Goal: Task Accomplishment & Management: Complete application form

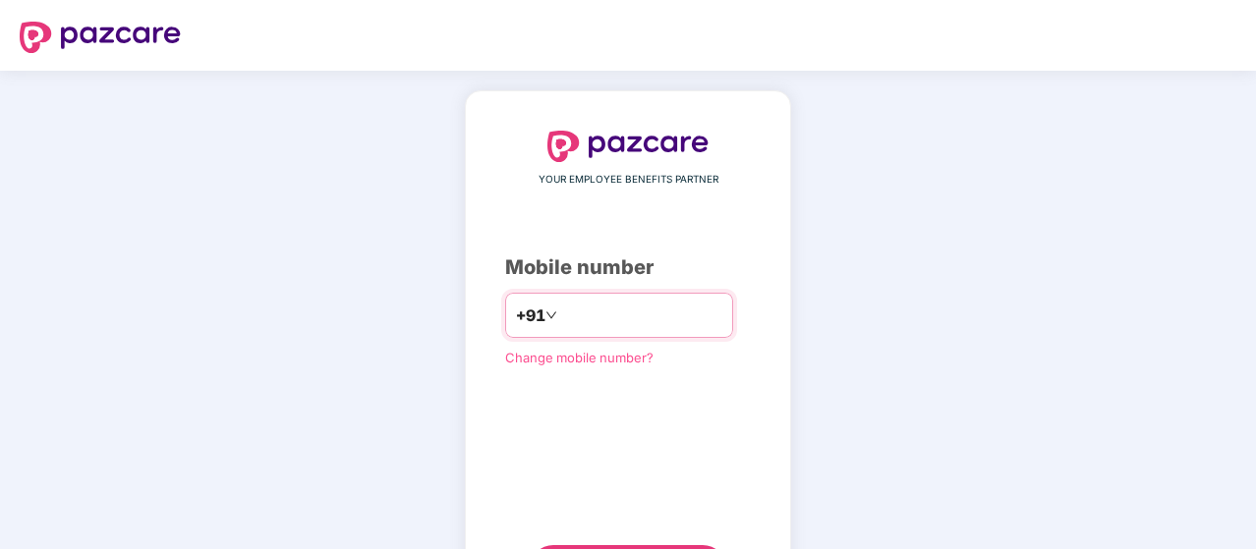
click at [576, 315] on input "number" at bounding box center [641, 315] width 161 height 31
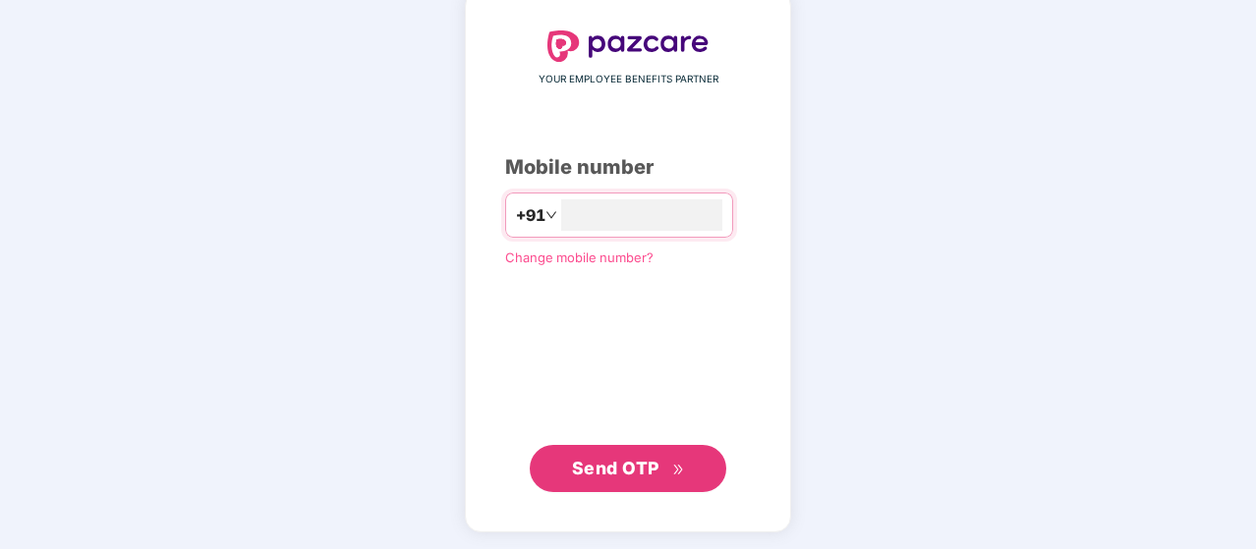
type input "**********"
click at [624, 461] on span "Send OTP" at bounding box center [615, 469] width 87 height 21
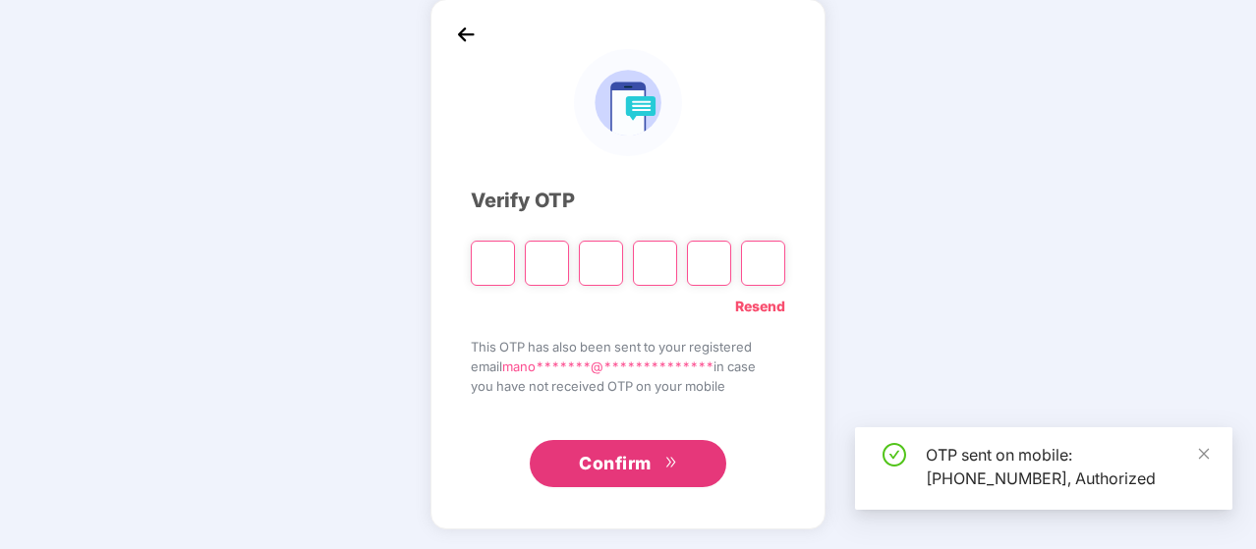
scroll to position [90, 0]
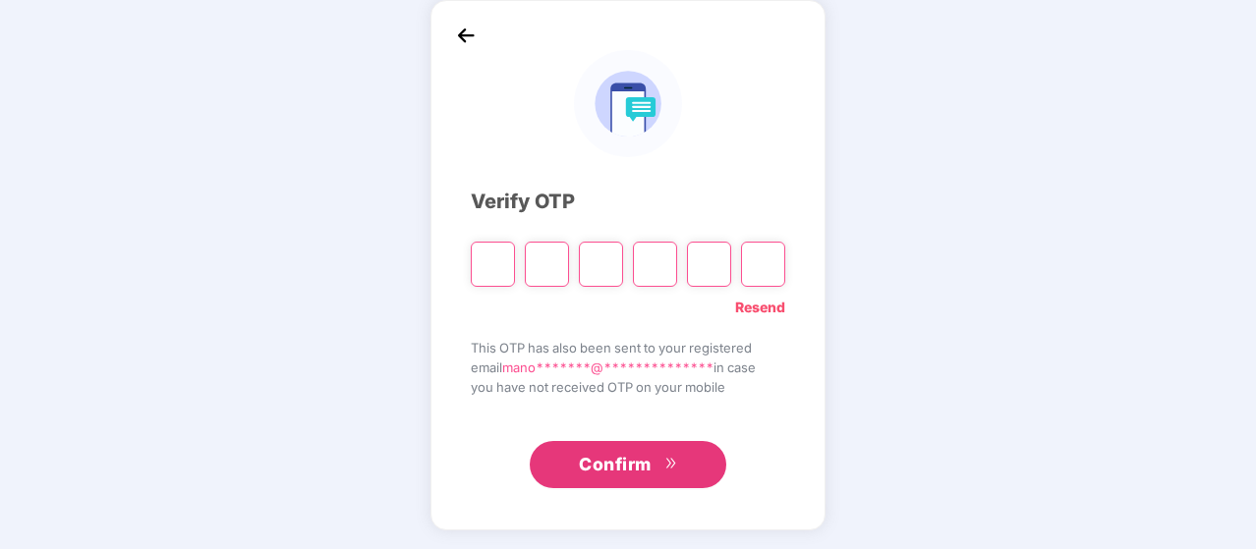
type input "*"
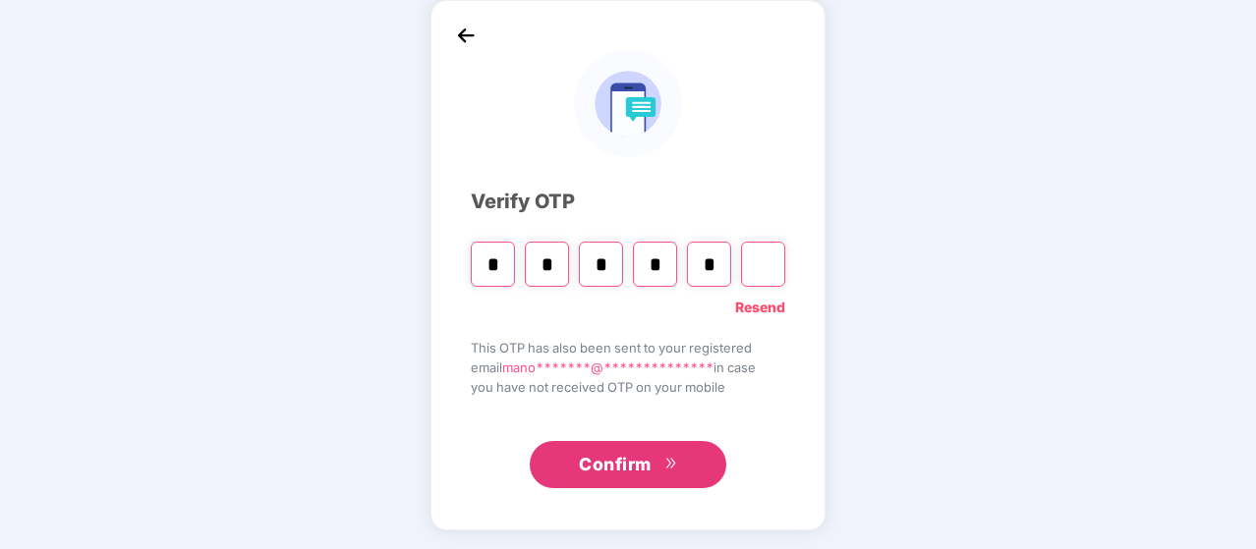
type input "*"
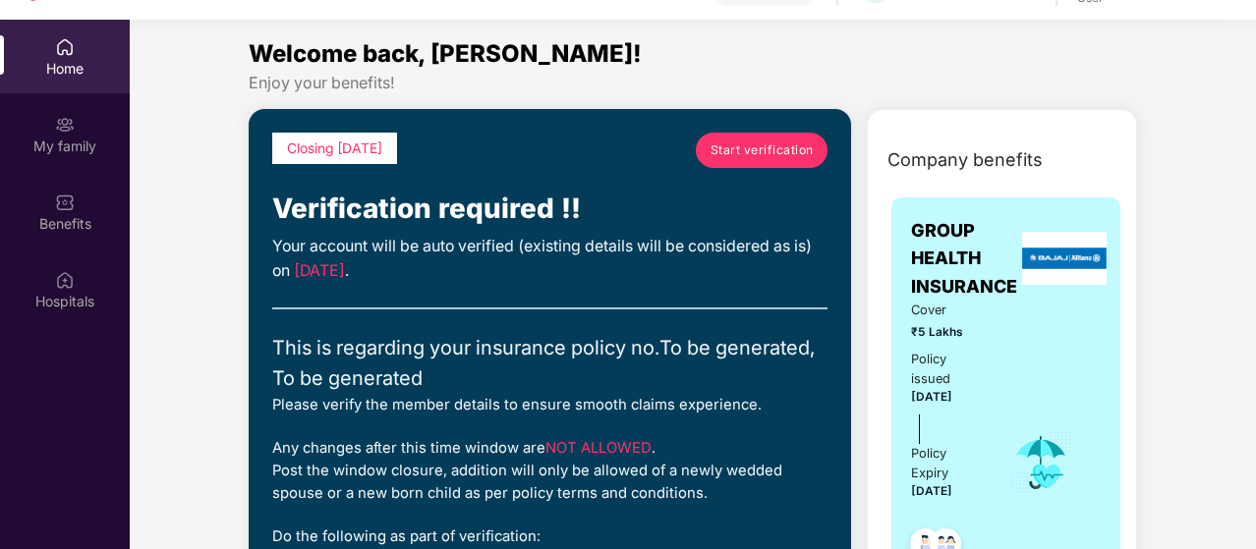
click at [768, 150] on span "Start verification" at bounding box center [762, 150] width 103 height 19
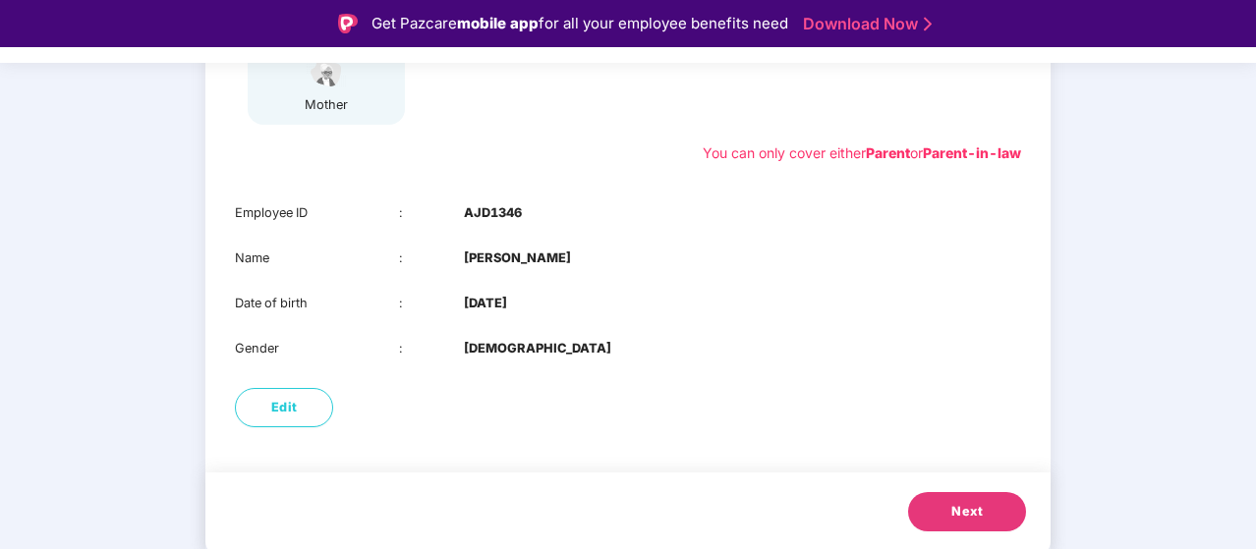
scroll to position [387, 0]
click at [979, 515] on span "Next" at bounding box center [966, 513] width 31 height 20
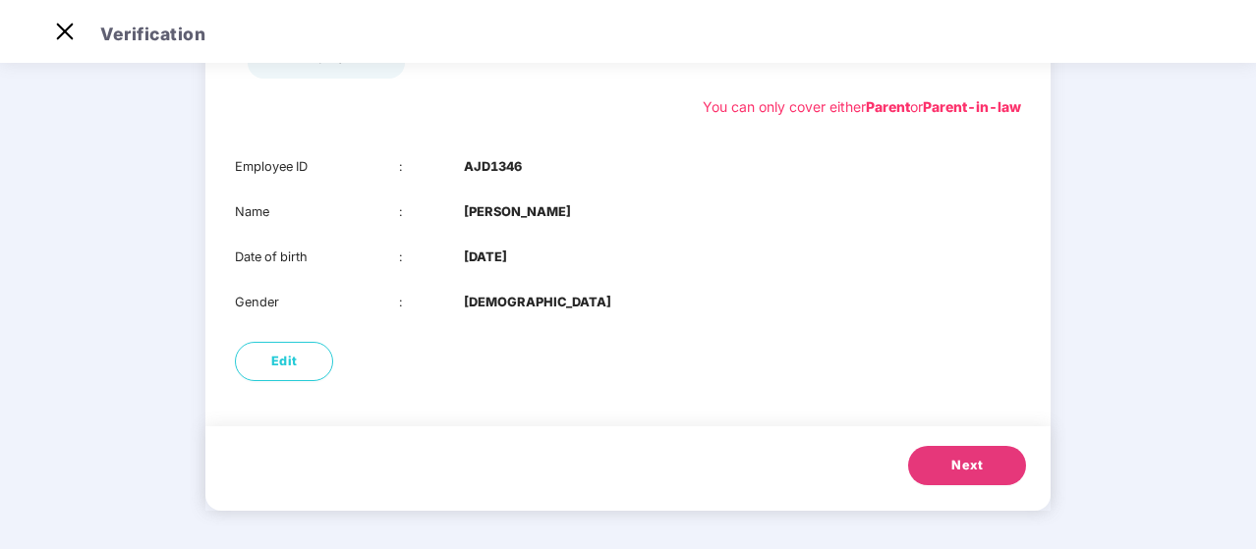
scroll to position [343, 0]
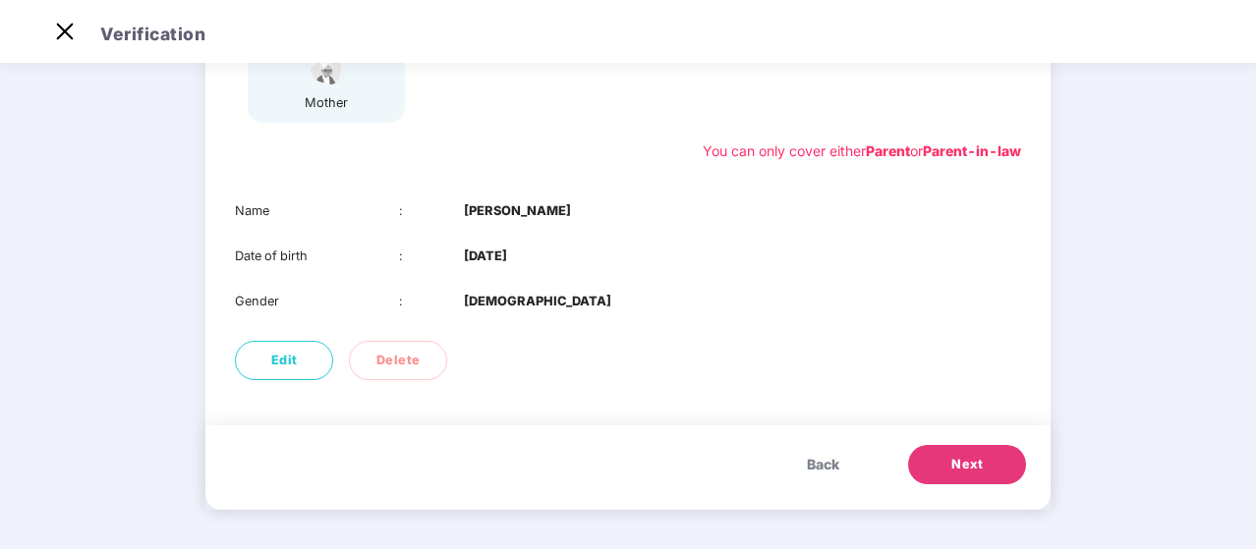
click at [969, 457] on span "Next" at bounding box center [966, 465] width 31 height 20
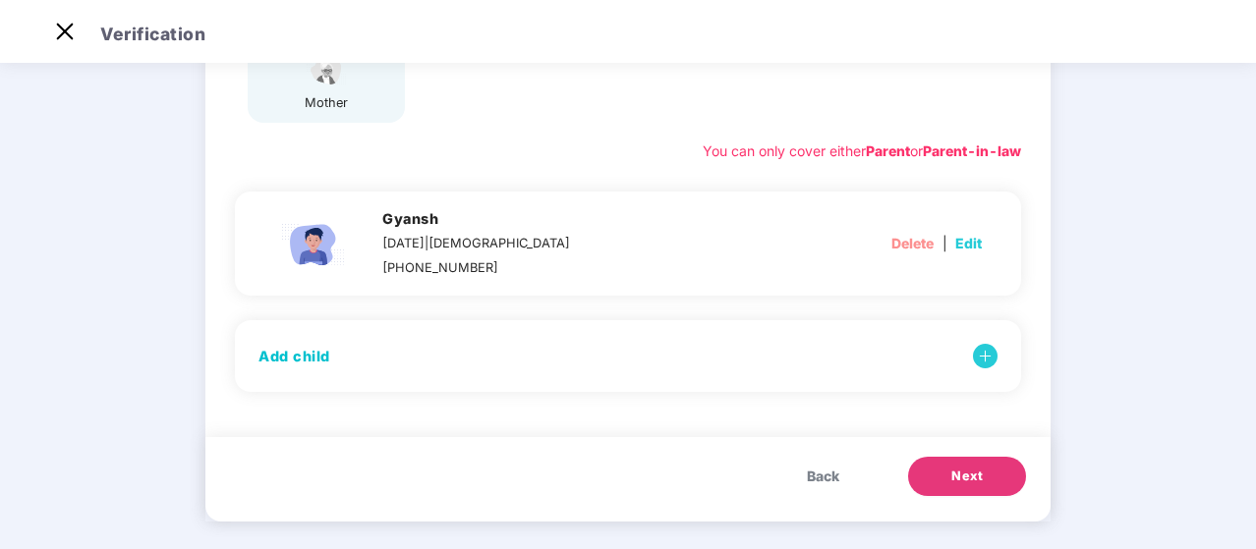
scroll to position [355, 0]
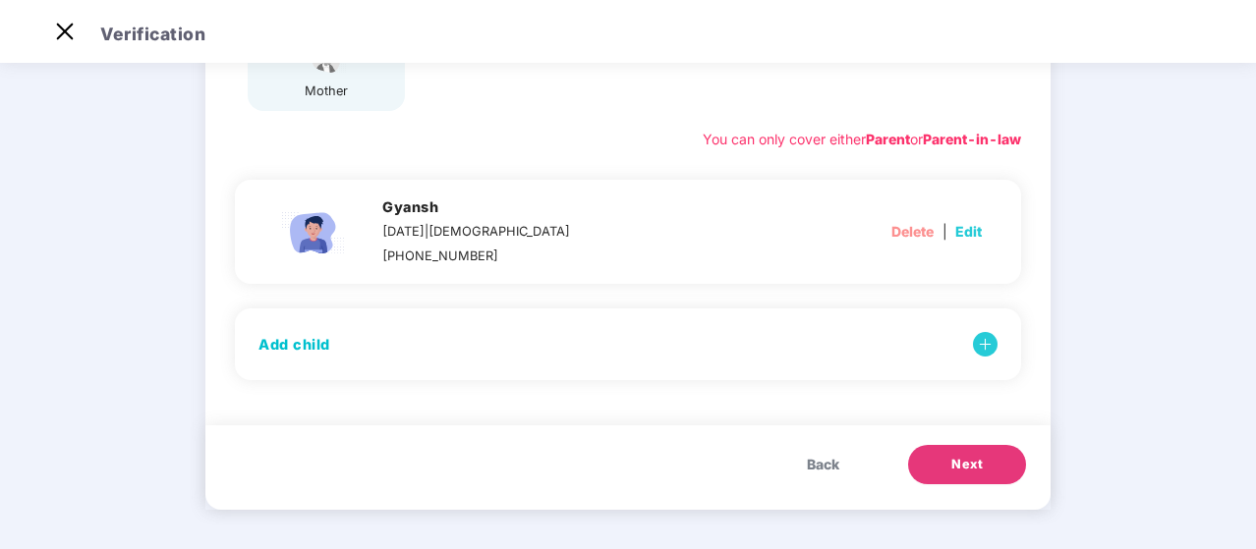
click at [965, 469] on span "Next" at bounding box center [966, 465] width 31 height 20
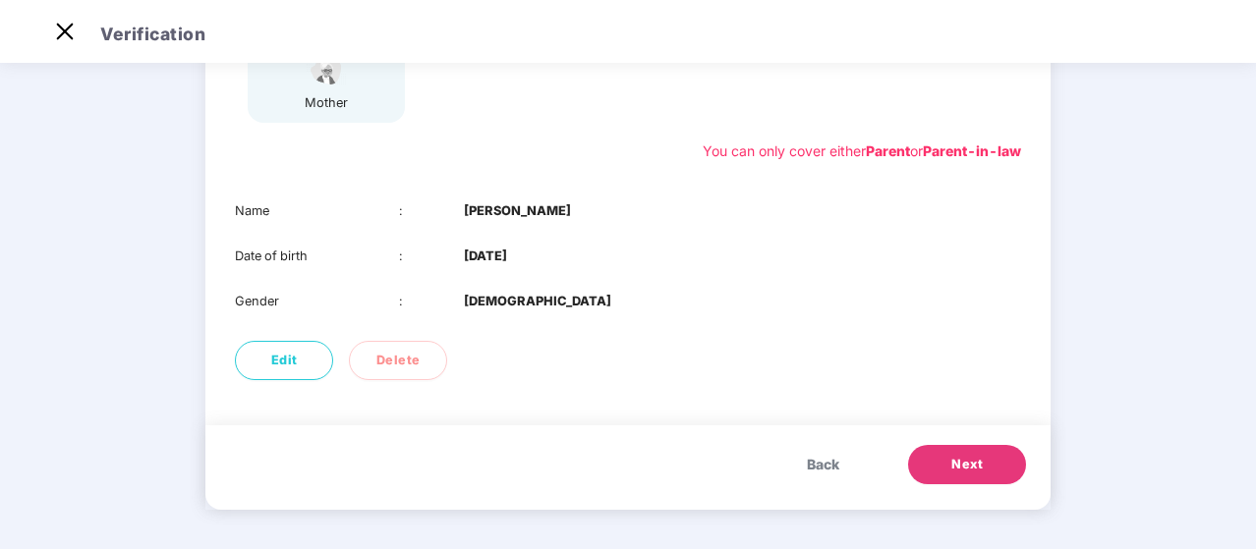
scroll to position [343, 0]
click at [965, 469] on span "Next" at bounding box center [966, 465] width 31 height 20
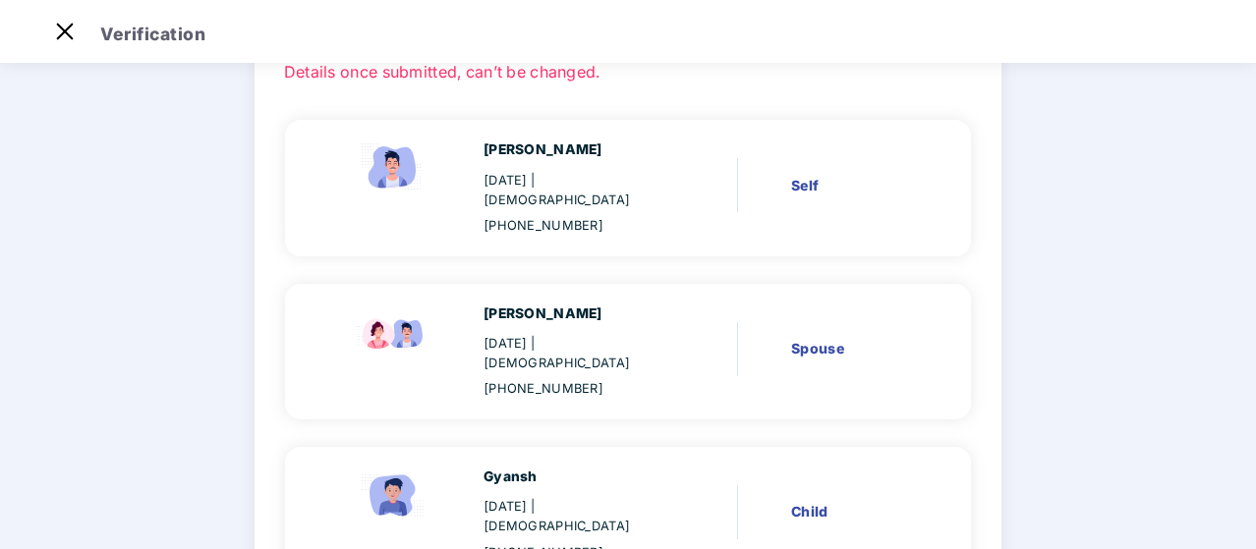
scroll to position [137, 0]
click at [1020, 215] on div "Verify members 02 Review members 03 Submit Review members Details once submitte…" at bounding box center [628, 504] width 897 height 1145
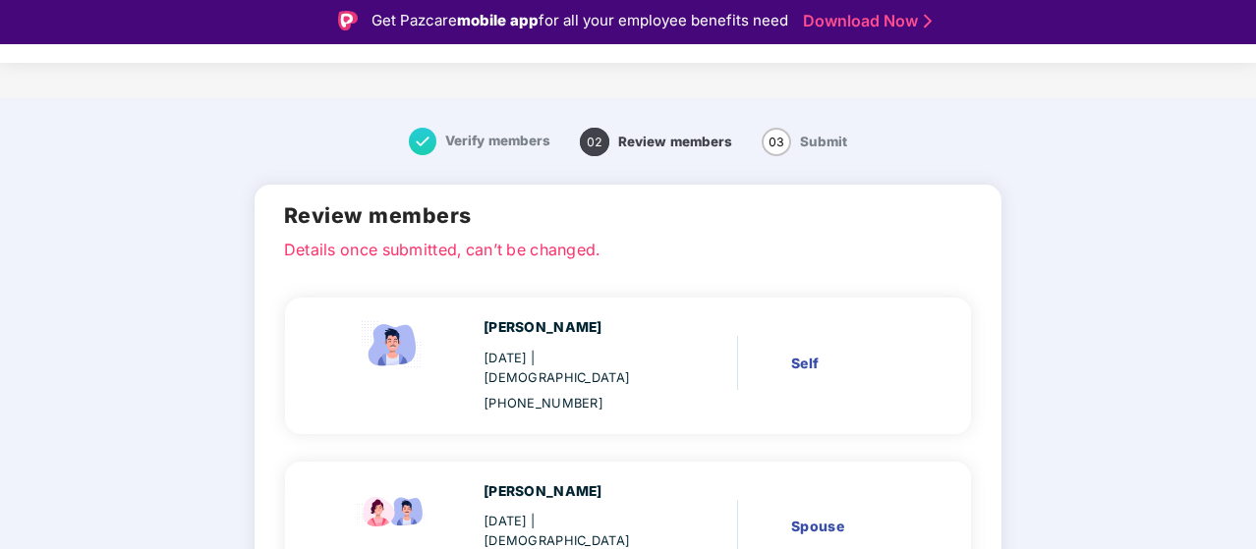
scroll to position [0, 0]
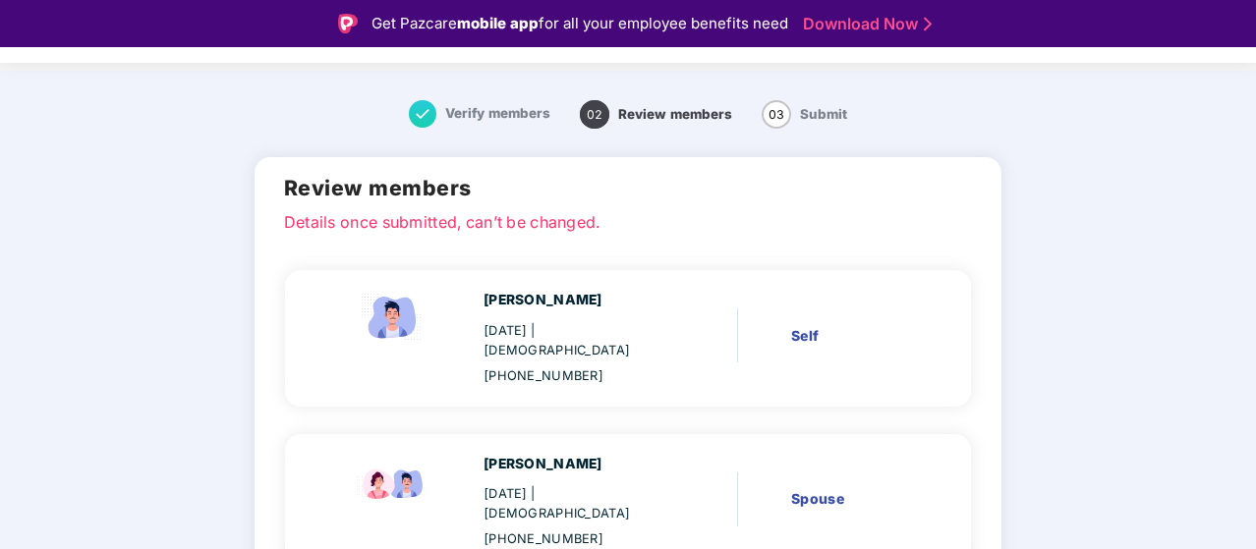
scroll to position [39, 0]
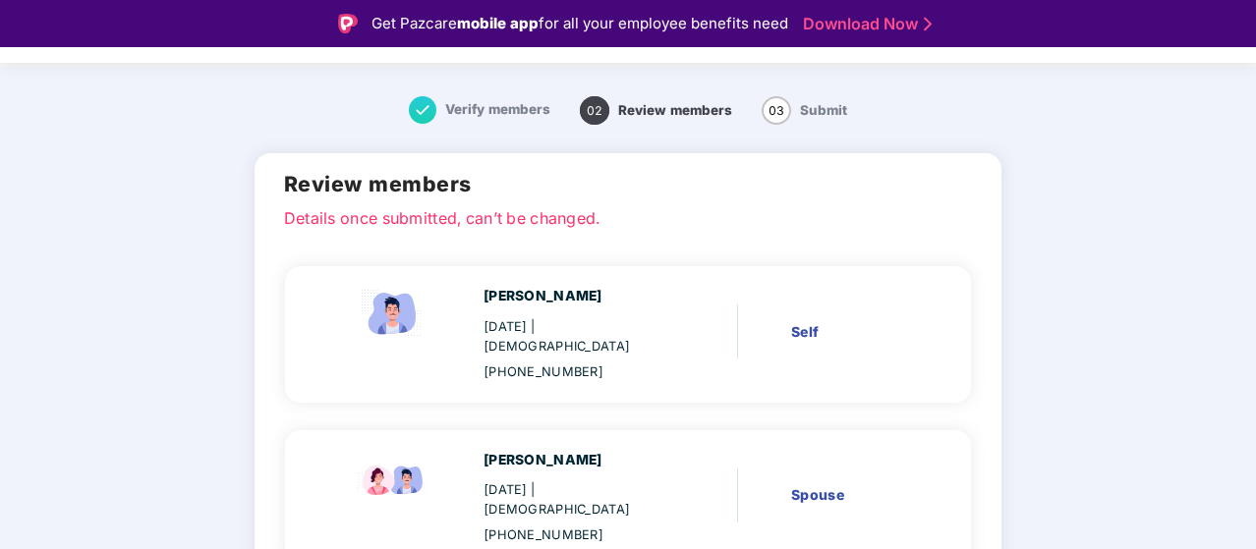
drag, startPoint x: 1252, startPoint y: 131, endPoint x: 1252, endPoint y: 296, distance: 165.1
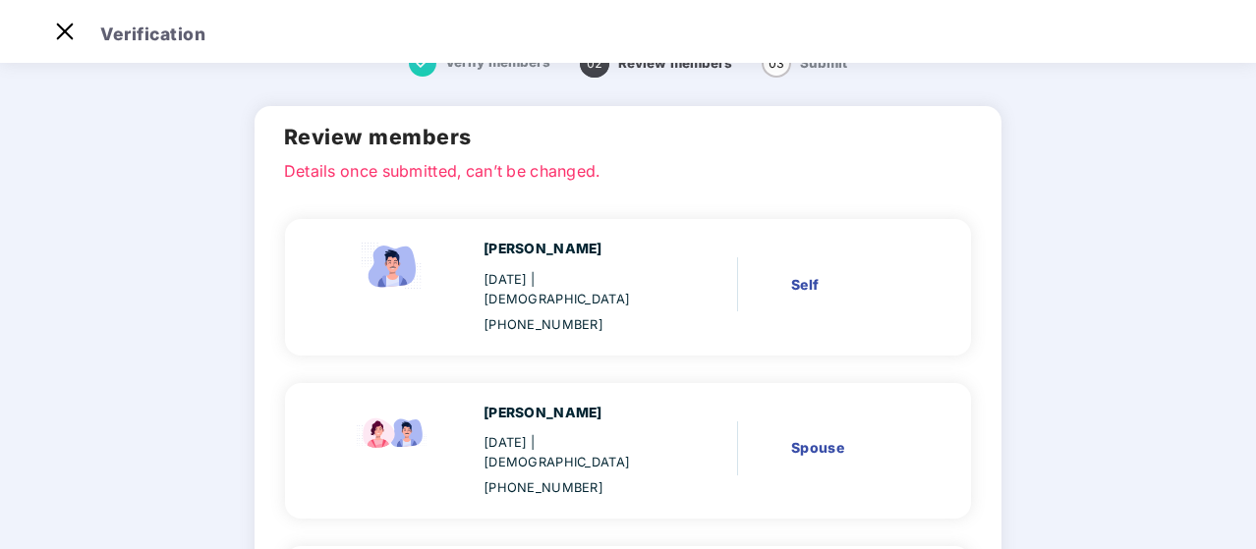
scroll to position [0, 0]
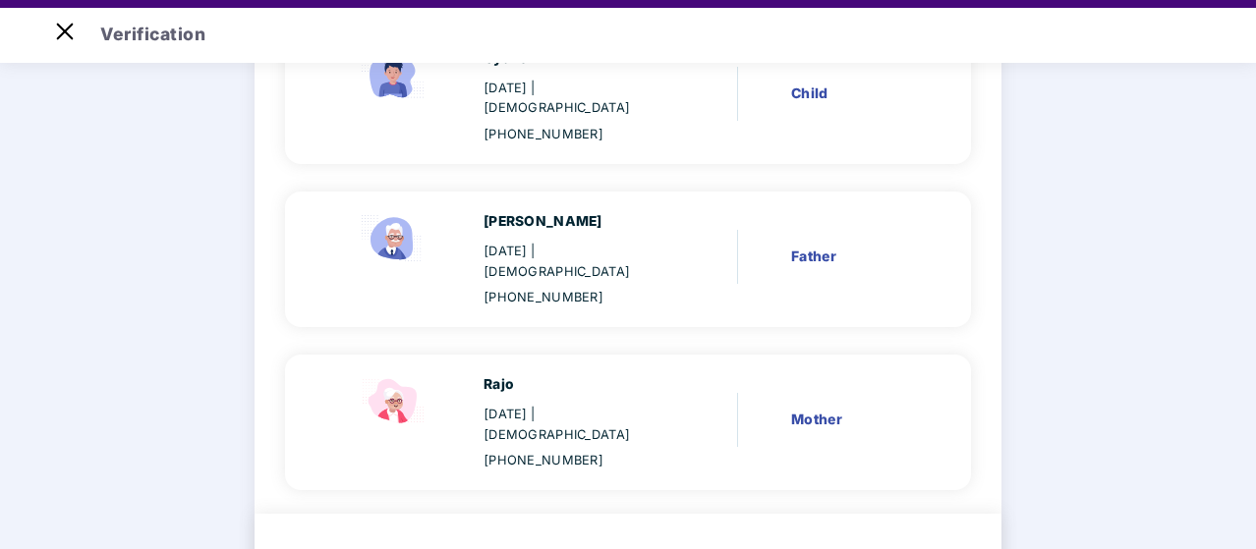
scroll to position [47, 0]
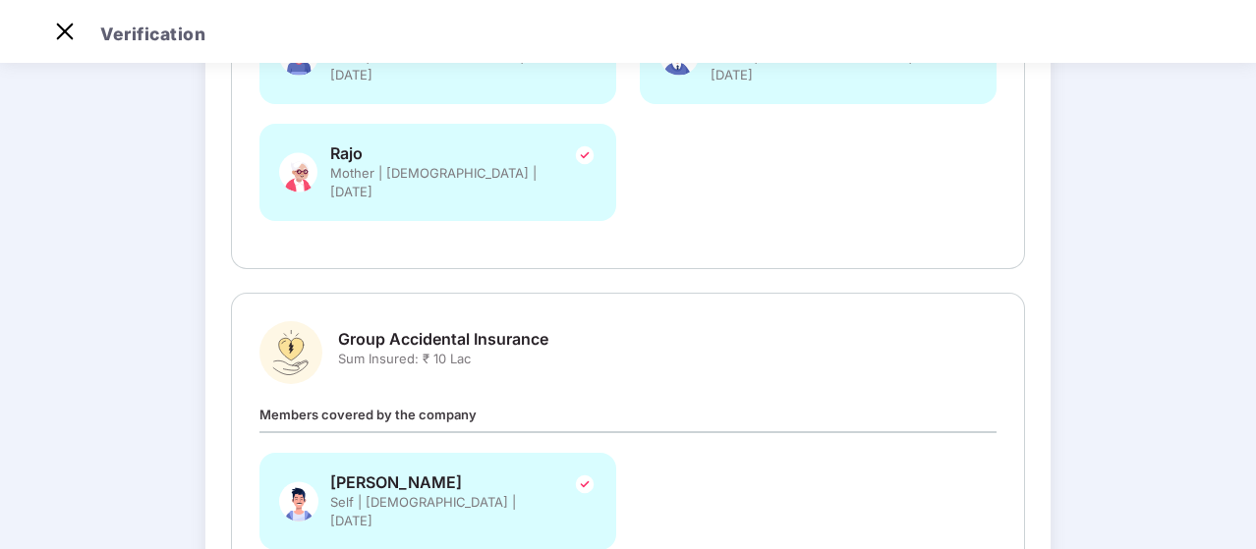
scroll to position [0, 0]
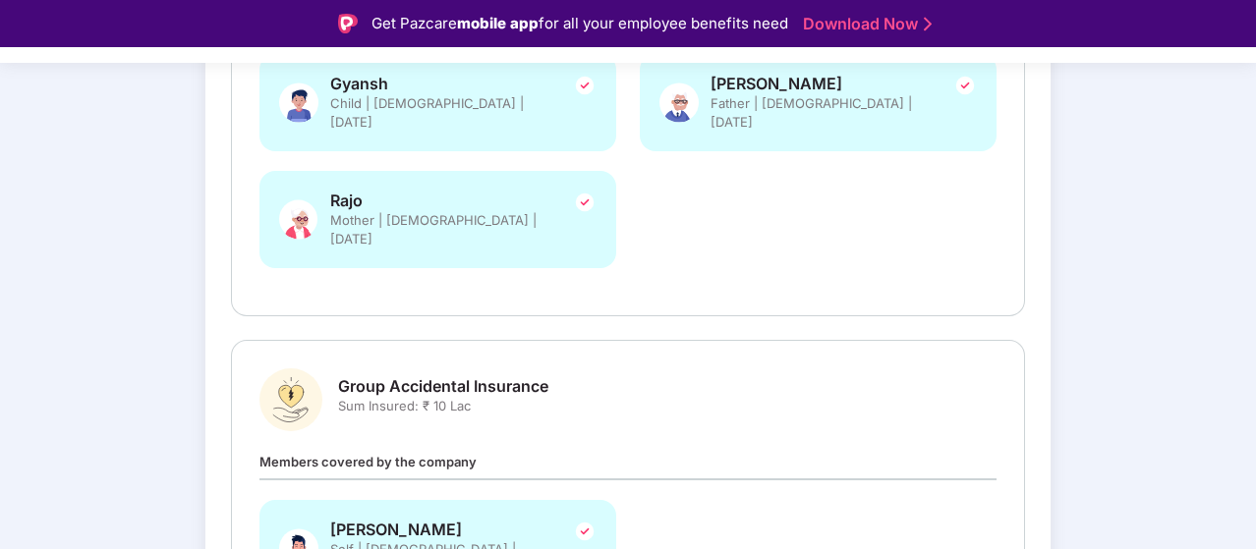
click at [1171, 212] on div "Verify members Review members 03 Submit Review and Submit Details once submitte…" at bounding box center [628, 177] width 1256 height 1252
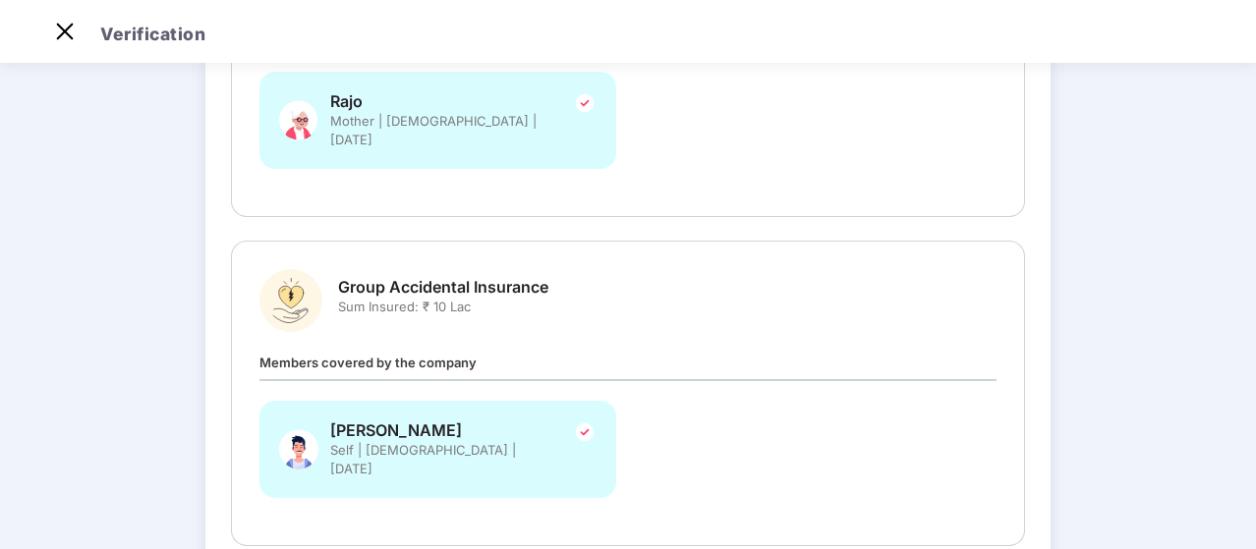
scroll to position [614, 0]
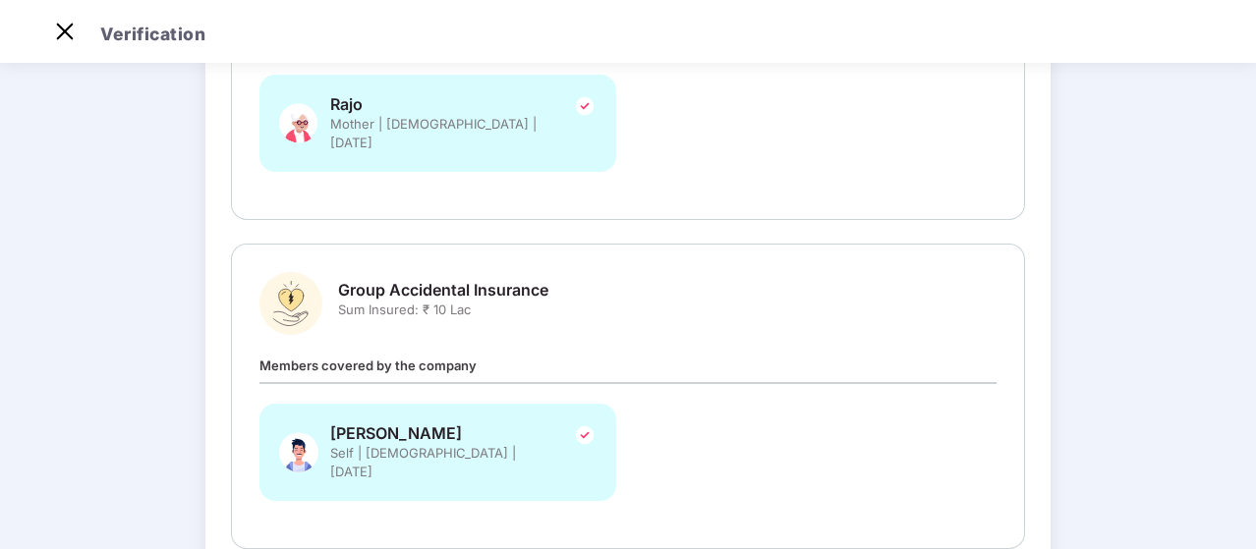
click at [449, 301] on span "Sum Insured: ₹ 10 Lac" at bounding box center [443, 310] width 210 height 19
click at [558, 272] on div "Group Accidental Insurance Sum Insured: ₹ 10 Lac" at bounding box center [627, 303] width 737 height 63
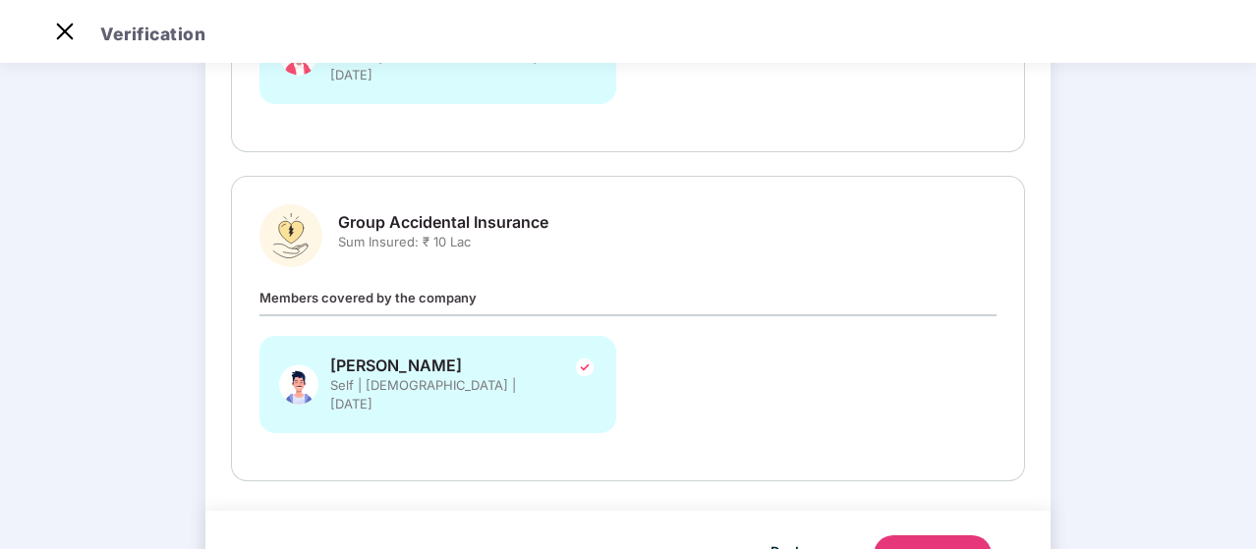
scroll to position [693, 0]
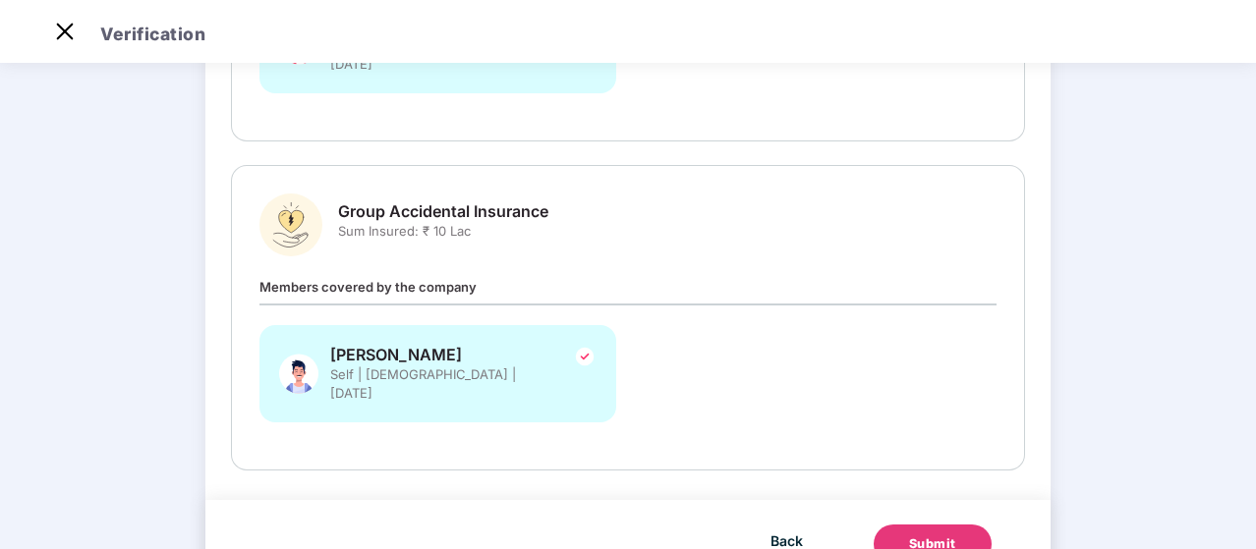
click at [832, 304] on div at bounding box center [627, 305] width 737 height 2
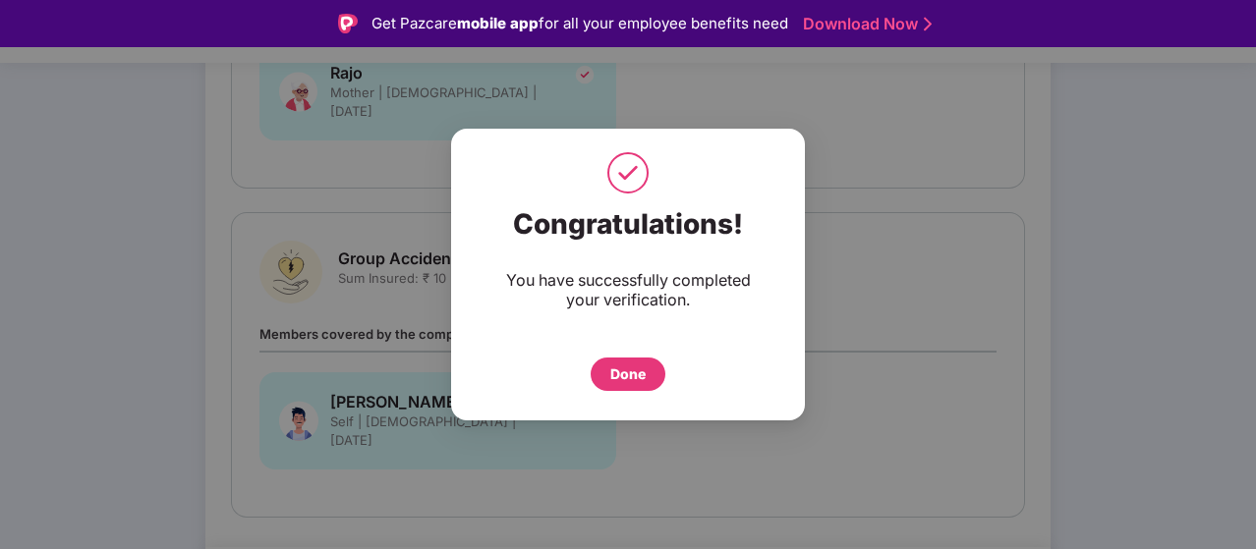
click at [645, 375] on div "Done" at bounding box center [627, 375] width 35 height 22
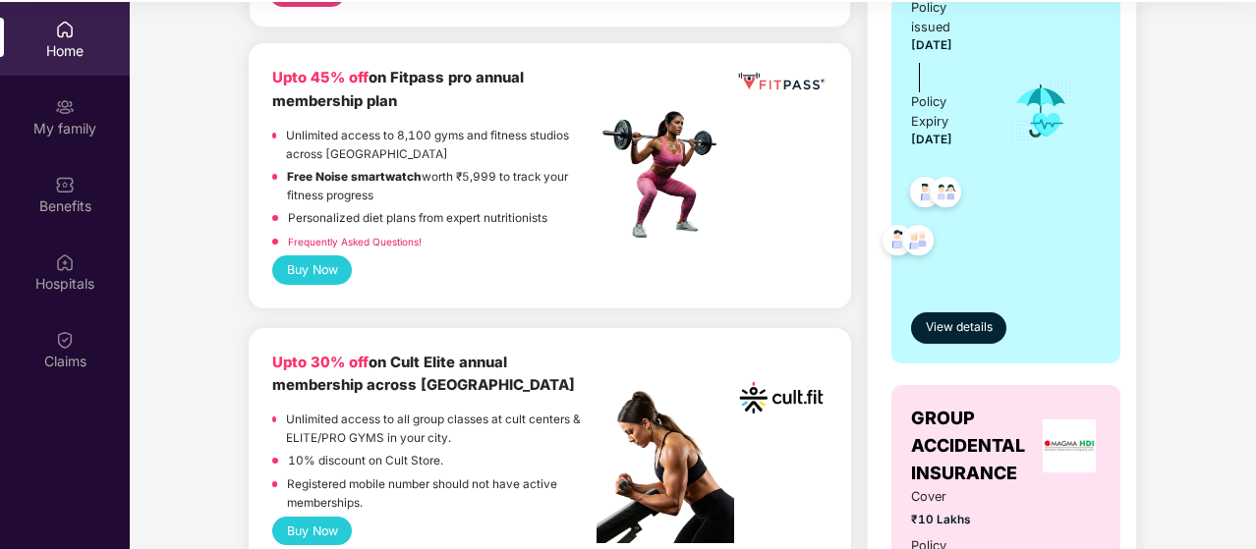
scroll to position [501, 0]
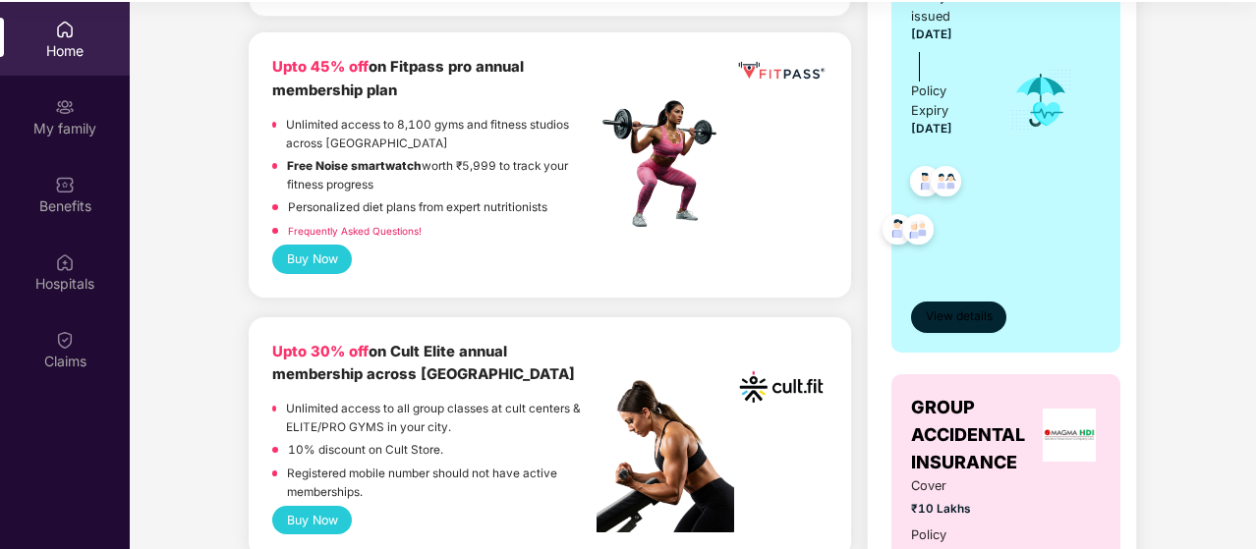
click at [959, 315] on span "View details" at bounding box center [959, 317] width 67 height 19
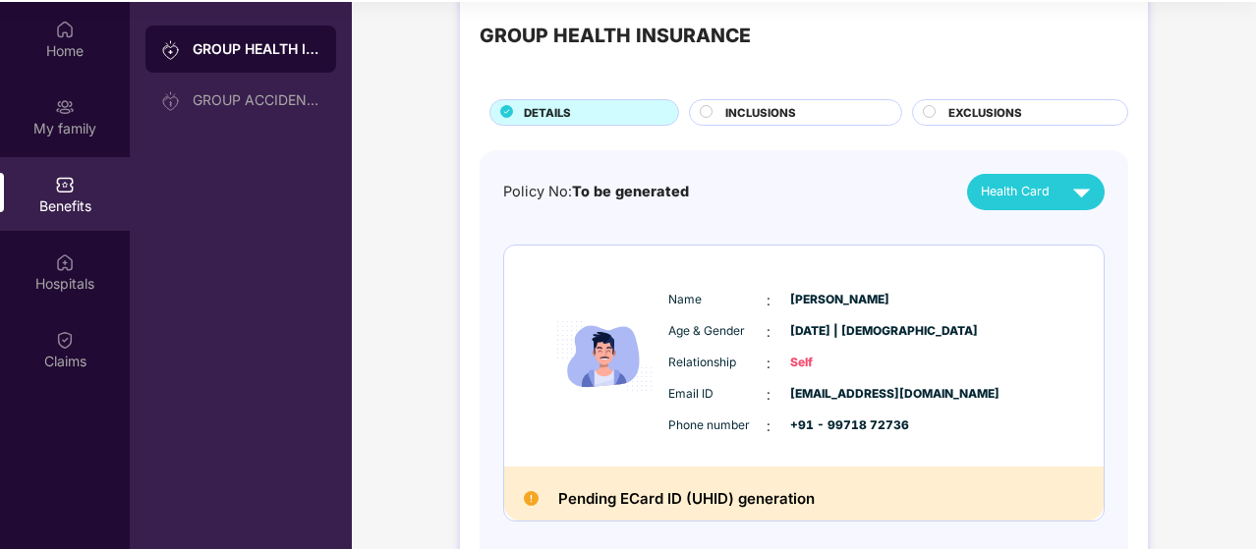
scroll to position [45, 0]
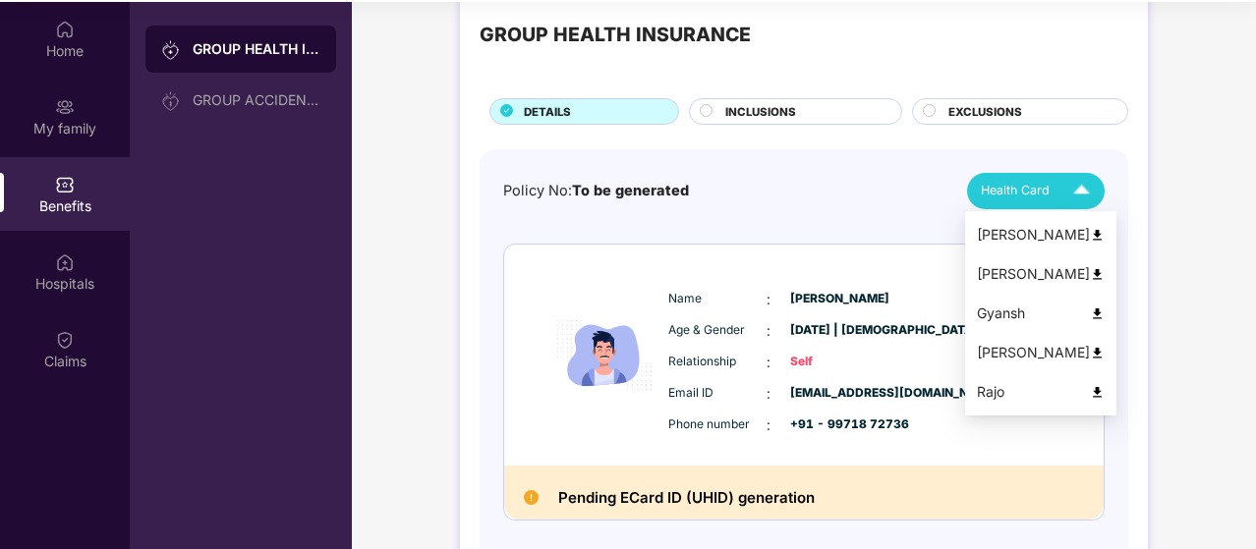
click at [1036, 199] on div "Health Card" at bounding box center [1040, 191] width 118 height 34
click at [1090, 233] on img at bounding box center [1097, 235] width 15 height 15
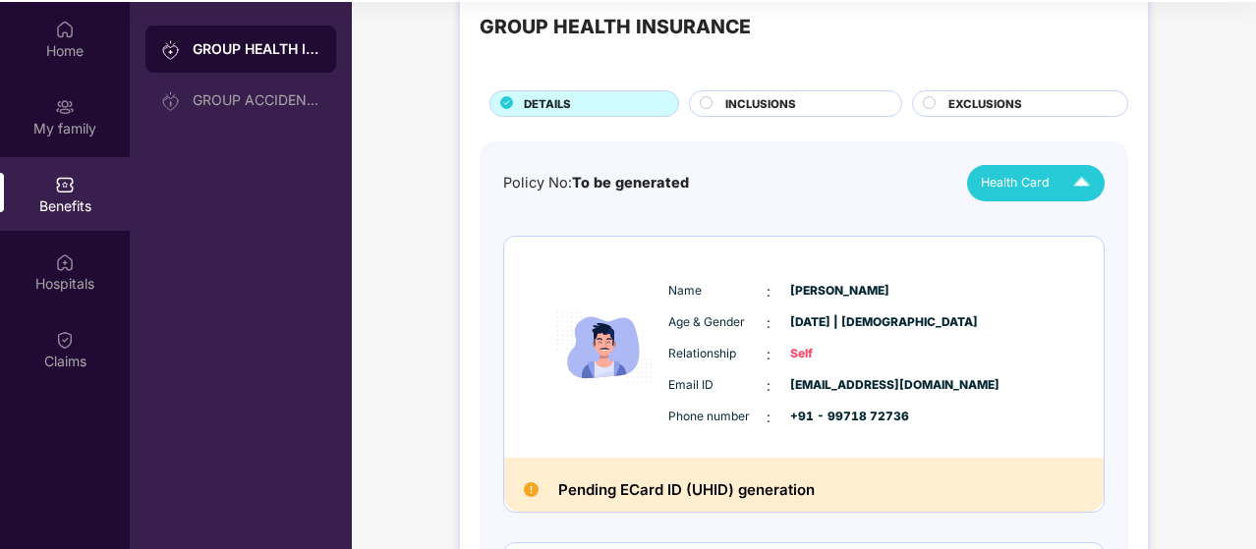
scroll to position [47, 0]
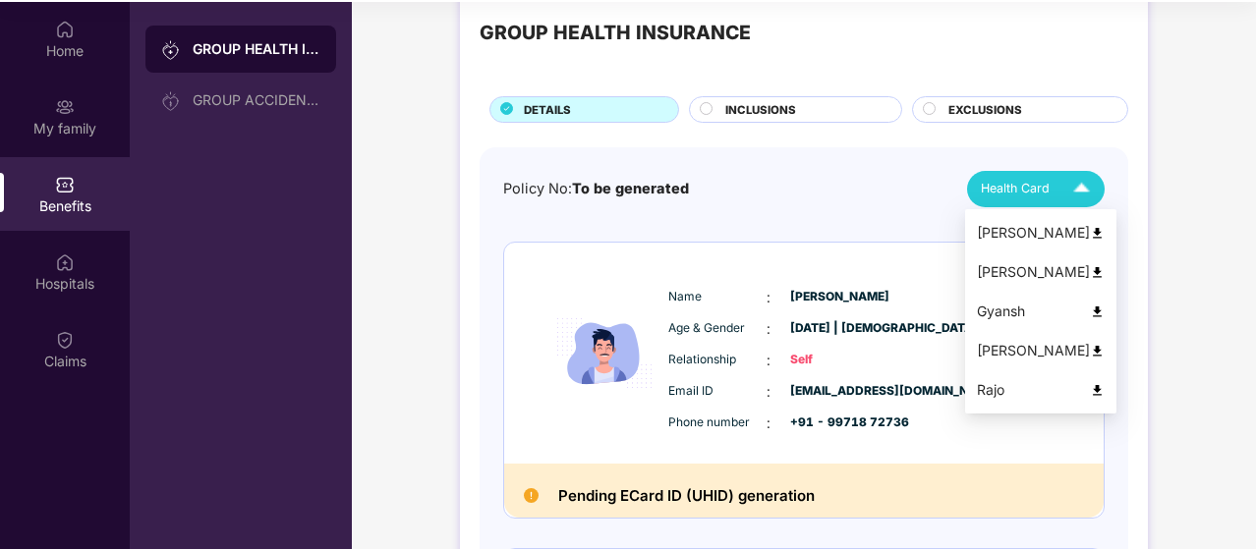
click at [1090, 350] on img at bounding box center [1097, 351] width 15 height 15
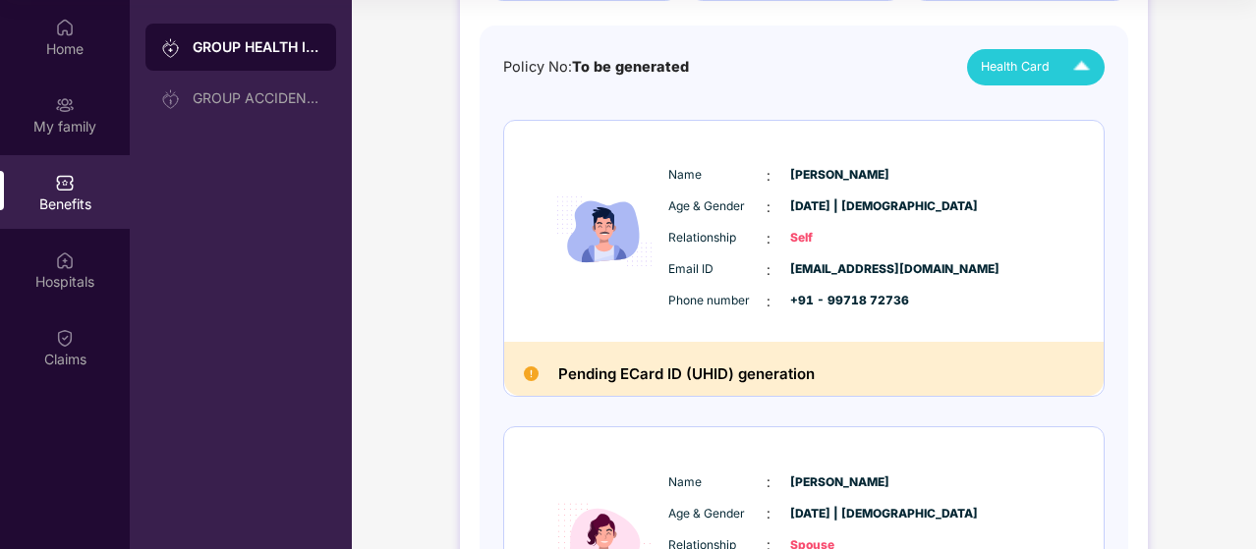
scroll to position [0, 0]
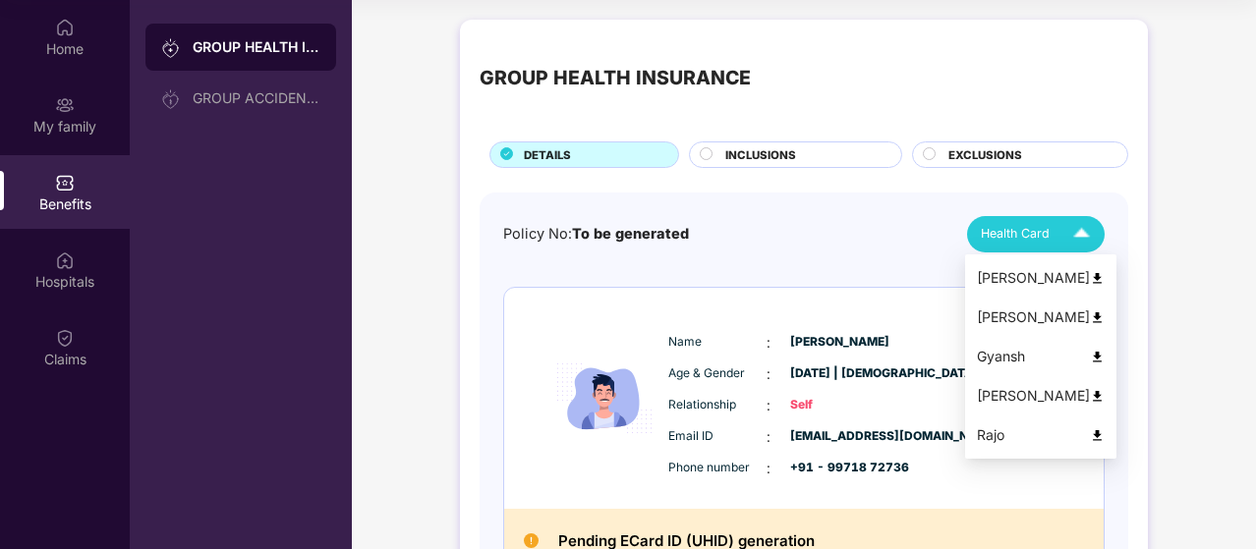
click at [1012, 224] on span "Health Card" at bounding box center [1015, 234] width 69 height 20
click at [1090, 315] on img at bounding box center [1097, 318] width 15 height 15
click at [1044, 239] on span "Health Card" at bounding box center [1015, 234] width 69 height 20
click at [1090, 353] on img at bounding box center [1097, 357] width 15 height 15
click at [1044, 239] on span "Health Card" at bounding box center [1015, 235] width 69 height 20
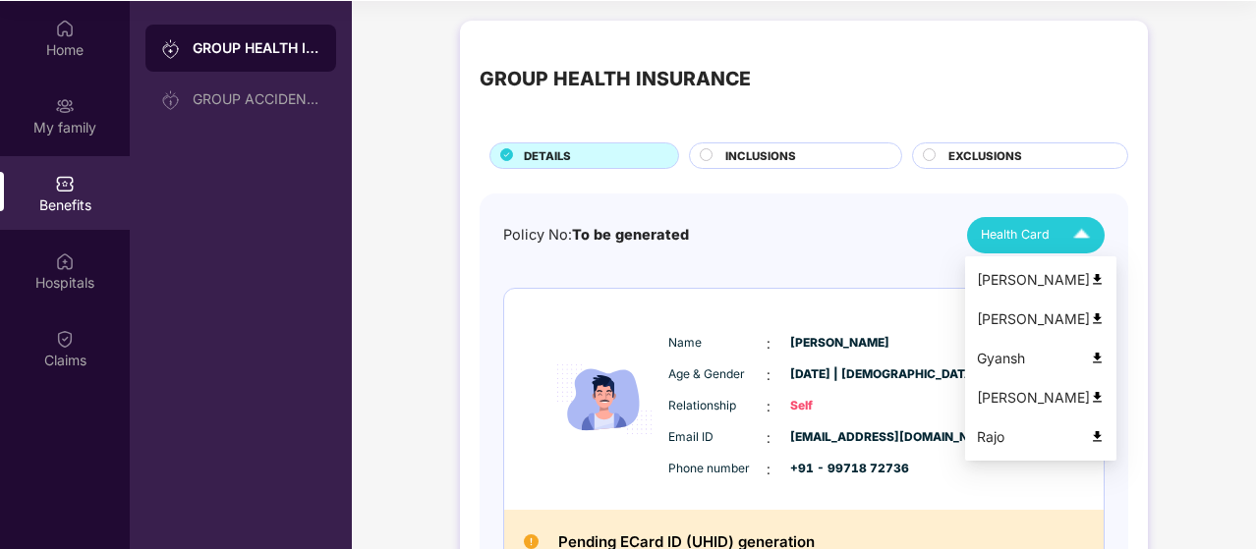
click at [1090, 435] on img at bounding box center [1097, 436] width 15 height 15
